Goal: Task Accomplishment & Management: Manage account settings

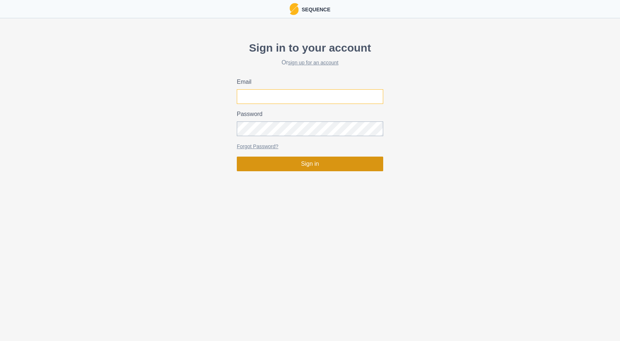
type input "[EMAIL_ADDRESS][DOMAIN_NAME]"
click at [292, 164] on button "Sign in" at bounding box center [310, 164] width 146 height 15
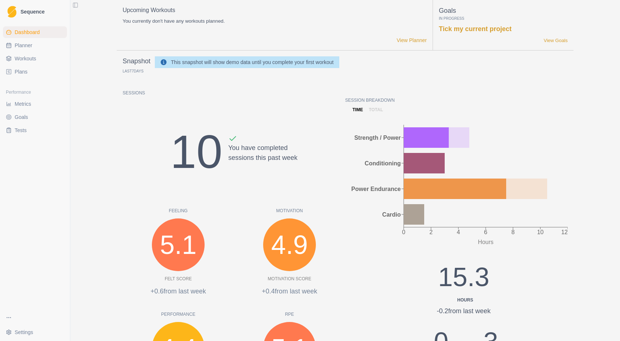
click at [25, 46] on span "Planner" at bounding box center [24, 45] width 18 height 7
select select "month"
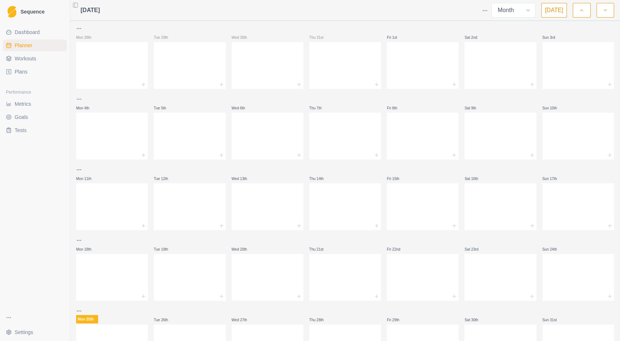
click at [22, 66] on link "Plans" at bounding box center [35, 72] width 64 height 12
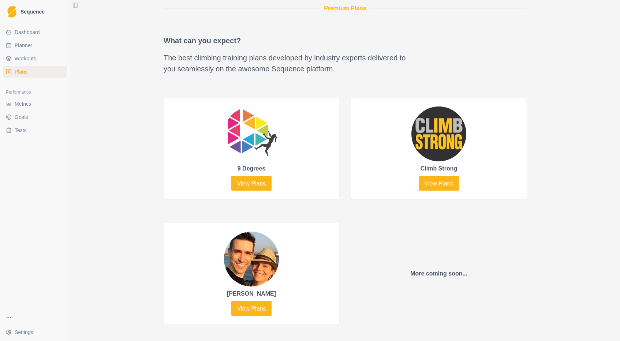
scroll to position [271, 0]
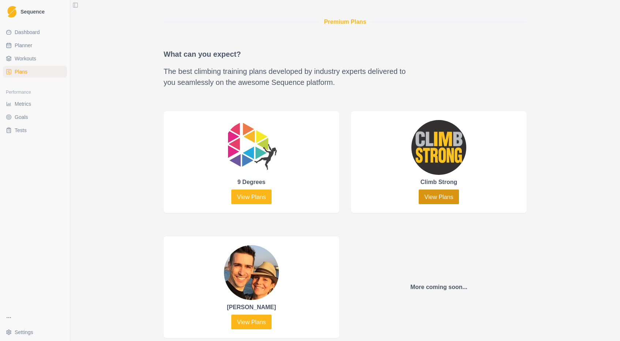
click at [435, 197] on link "View Plans" at bounding box center [439, 197] width 41 height 15
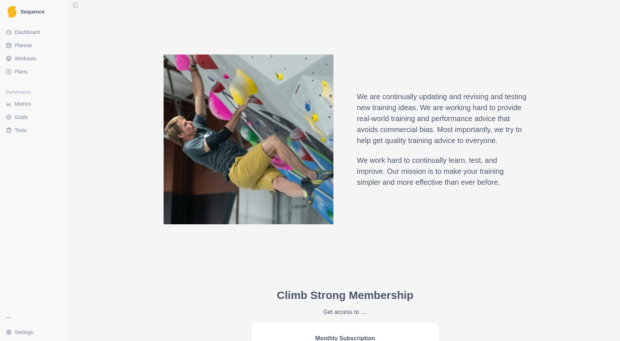
scroll to position [386, 0]
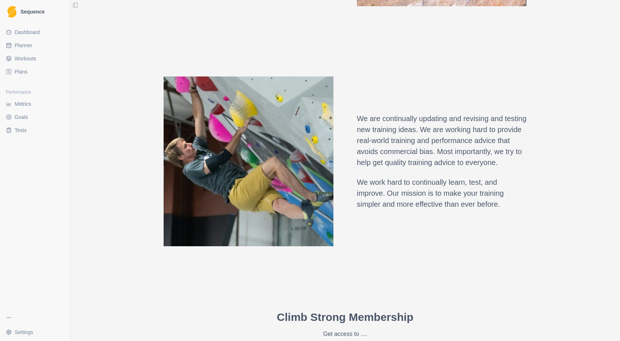
click at [27, 70] on link "Plans" at bounding box center [35, 72] width 64 height 12
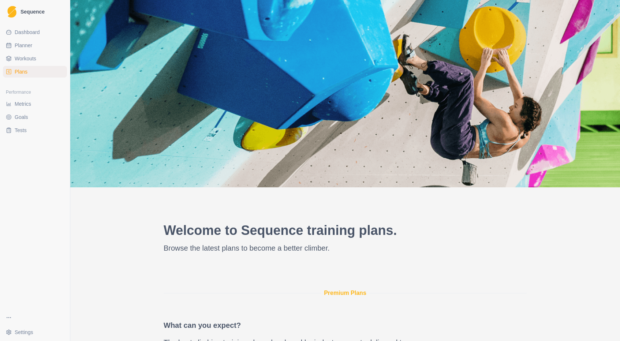
click at [21, 43] on span "Planner" at bounding box center [24, 45] width 18 height 7
select select "month"
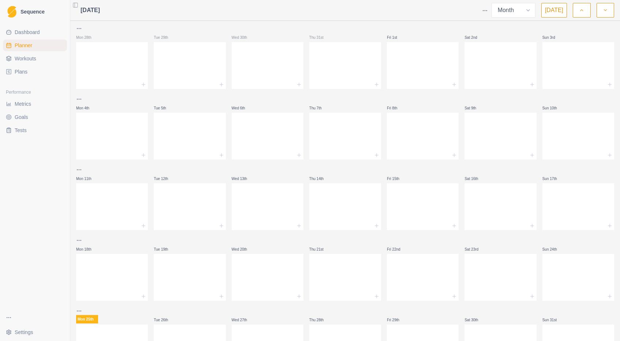
click at [33, 30] on span "Dashboard" at bounding box center [27, 32] width 25 height 7
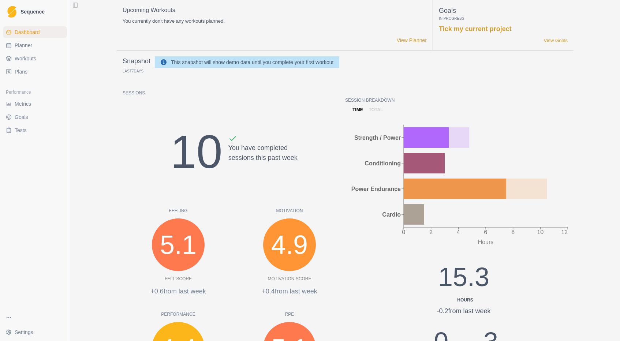
click at [30, 48] on span "Planner" at bounding box center [24, 45] width 18 height 7
select select "month"
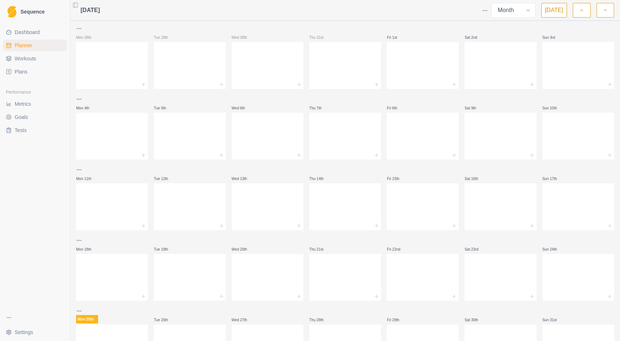
click at [75, 7] on button "Toggle Sidebar" at bounding box center [75, 5] width 10 height 10
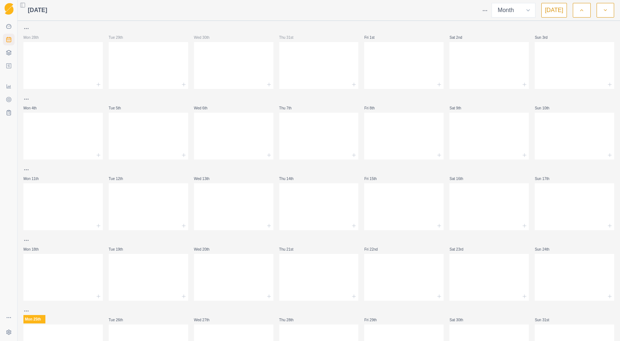
click at [22, 7] on button "Toggle Sidebar" at bounding box center [23, 5] width 10 height 10
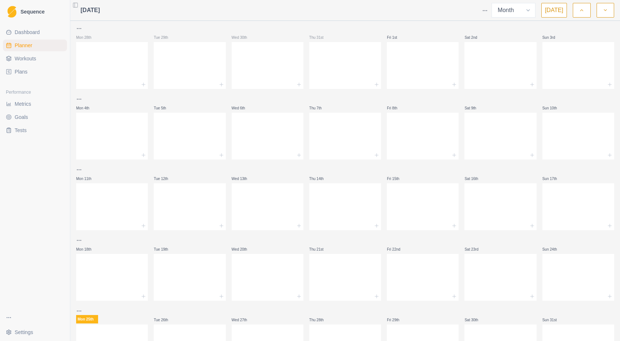
click at [16, 336] on html "Sequence Dashboard Planner Workouts Plans Performance Metrics Goals Tests Setti…" at bounding box center [310, 170] width 620 height 341
click at [21, 183] on html "Sequence Dashboard Planner Workouts Plans Performance Metrics Goals Tests Setti…" at bounding box center [310, 170] width 620 height 341
